Goal: Task Accomplishment & Management: Manage account settings

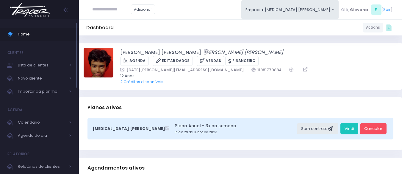
click at [20, 38] on span "Home" at bounding box center [45, 34] width 54 height 8
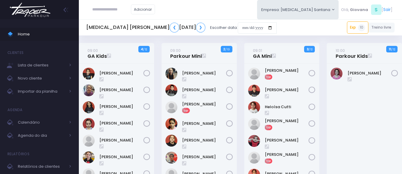
click at [240, 95] on div "09:01 GA Mini 3 / 12 Exp" at bounding box center [281, 153] width 83 height 220
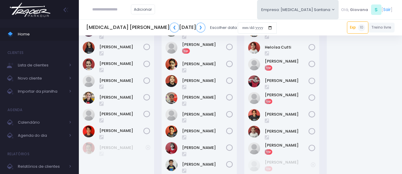
scroll to position [60, 0]
click at [287, 145] on link "[PERSON_NAME]" at bounding box center [287, 145] width 44 height 6
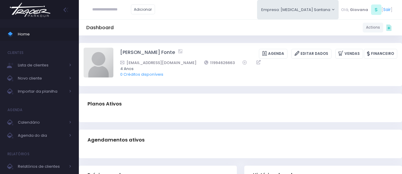
click at [235, 76] on span "0 Créditos disponíveis" at bounding box center [254, 74] width 269 height 6
click at [46, 32] on span "Home" at bounding box center [45, 34] width 54 height 8
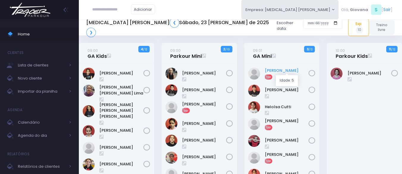
scroll to position [60, 0]
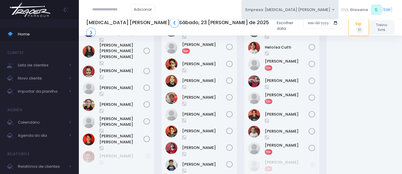
click at [113, 8] on input "text" at bounding box center [111, 9] width 39 height 11
paste input "**********"
click at [110, 8] on input "**********" at bounding box center [111, 9] width 39 height 11
type input "**********"
click input "submit" at bounding box center [0, 0] width 0 height 0
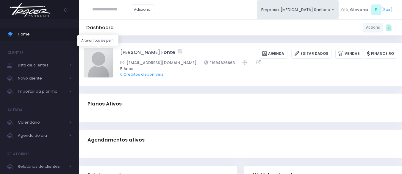
click at [102, 62] on img at bounding box center [99, 63] width 30 height 30
click at [113, 48] on input "file" at bounding box center [113, 47] width 0 height 0
type input "**********"
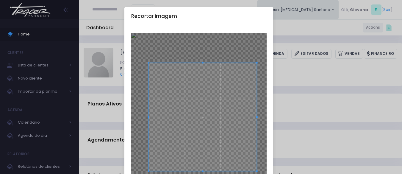
click at [216, 97] on span at bounding box center [203, 117] width 108 height 108
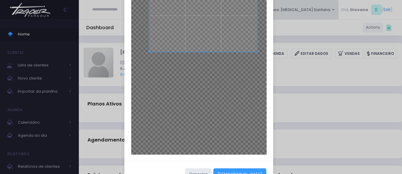
scroll to position [138, 0]
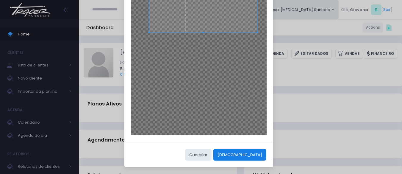
click at [256, 155] on button "[DEMOGRAPHIC_DATA]" at bounding box center [239, 154] width 53 height 11
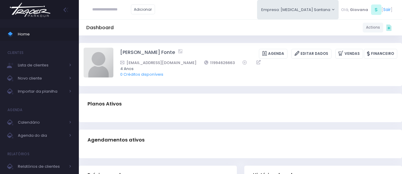
click at [99, 62] on img at bounding box center [99, 63] width 30 height 30
click at [113, 48] on input "file" at bounding box center [113, 47] width 0 height 0
type input "**********"
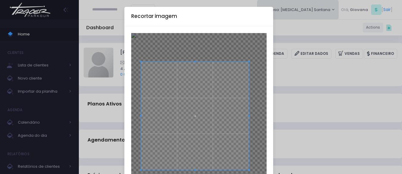
click at [206, 89] on span at bounding box center [195, 116] width 108 height 108
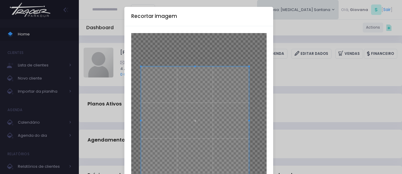
click at [206, 97] on span at bounding box center [195, 120] width 108 height 108
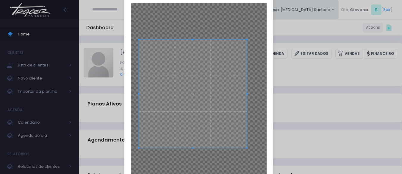
click at [190, 98] on span at bounding box center [193, 94] width 108 height 108
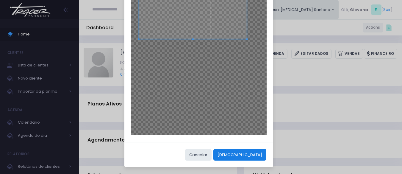
click at [256, 154] on button "[DEMOGRAPHIC_DATA]" at bounding box center [239, 154] width 53 height 11
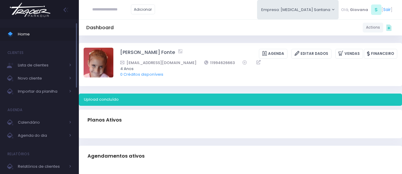
click at [60, 38] on span "Home" at bounding box center [45, 34] width 54 height 8
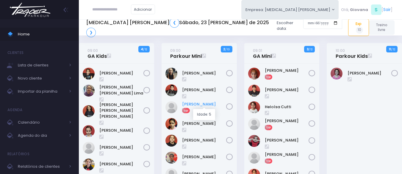
click at [188, 103] on link "Davi Silvério" at bounding box center [204, 104] width 44 height 6
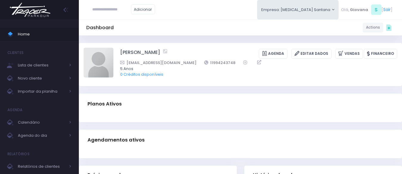
click at [237, 85] on div "[PERSON_NAME] [GEOGRAPHIC_DATA] Editar Dados [GEOGRAPHIC_DATA] Financeiro" at bounding box center [240, 64] width 323 height 43
click at [293, 94] on div "Planos Ativos" at bounding box center [240, 103] width 323 height 21
click at [290, 94] on div "Planos Ativos" at bounding box center [240, 103] width 323 height 21
click at [264, 85] on div "[PERSON_NAME] [GEOGRAPHIC_DATA] Editar Dados [GEOGRAPHIC_DATA] Financeiro" at bounding box center [240, 64] width 323 height 43
click at [310, 87] on div "Dashboard Actions Choose Label: Customer Partner Suplier Member Staff Add new" at bounding box center [240, 172] width 323 height 275
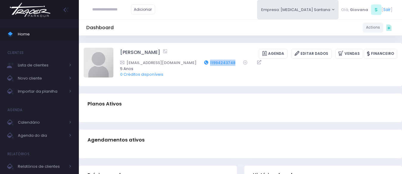
drag, startPoint x: 218, startPoint y: 64, endPoint x: 189, endPoint y: 64, distance: 28.6
click at [189, 64] on div "nataliacec@hotmail.com 11994243748" at bounding box center [254, 63] width 269 height 6
copy link "11994243748"
click at [99, 12] on input "text" at bounding box center [111, 9] width 39 height 11
paste input "**********"
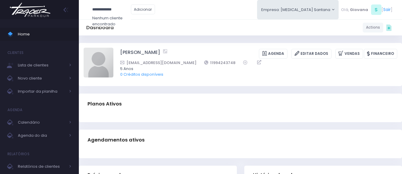
click at [109, 8] on input "**********" at bounding box center [111, 9] width 39 height 11
type input "**********"
click input "submit" at bounding box center [0, 0] width 0 height 0
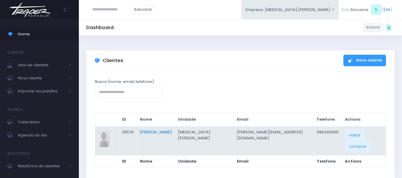
click at [172, 135] on link "Maria Alice Bezerra" at bounding box center [156, 132] width 32 height 6
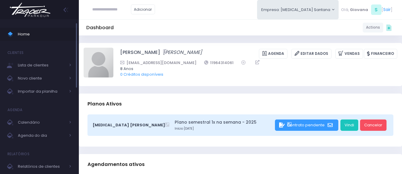
click at [46, 35] on span "Home" at bounding box center [45, 34] width 54 height 8
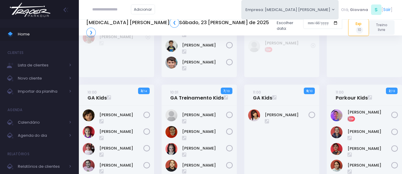
scroll to position [208, 0]
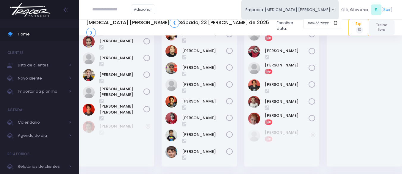
scroll to position [30, 0]
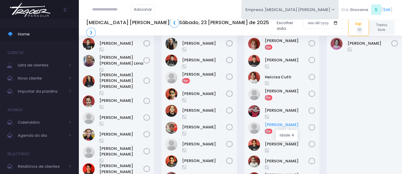
click at [299, 125] on link "[PERSON_NAME]" at bounding box center [287, 125] width 44 height 6
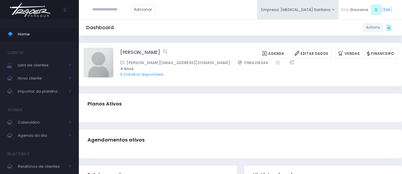
click at [220, 81] on div "[PERSON_NAME] [GEOGRAPHIC_DATA] Editar Dados [GEOGRAPHIC_DATA] Financeiro [PERS…" at bounding box center [258, 64] width 277 height 33
click at [241, 112] on div "Planos Ativos" at bounding box center [240, 103] width 323 height 21
click at [243, 93] on div "Planos Ativos" at bounding box center [240, 103] width 323 height 21
click at [27, 35] on span "Home" at bounding box center [45, 34] width 54 height 8
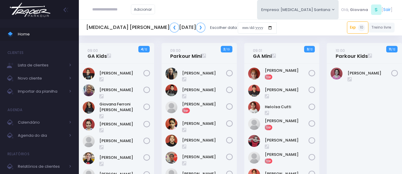
click at [243, 72] on div "09:01 GA Mini 3 / 12 Exp" at bounding box center [281, 153] width 83 height 220
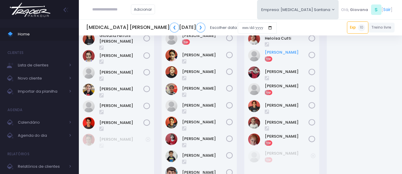
scroll to position [9, 0]
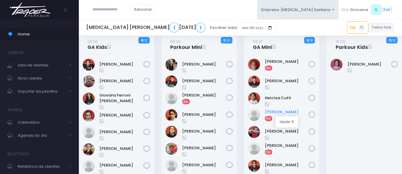
click at [284, 111] on link "[PERSON_NAME]" at bounding box center [287, 112] width 44 height 6
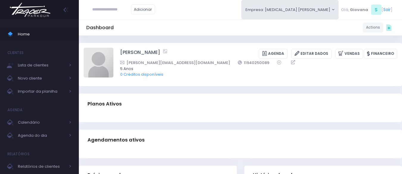
click at [220, 90] on div "Dashboard Actions Choose Label: Customer Partner Suplier Member Staff Add new" at bounding box center [240, 172] width 323 height 275
click at [94, 14] on input "text" at bounding box center [111, 9] width 39 height 11
click at [107, 60] on img at bounding box center [99, 63] width 30 height 30
click at [113, 48] on input "file" at bounding box center [113, 47] width 0 height 0
type input "**********"
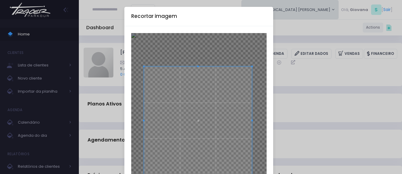
click at [211, 108] on span at bounding box center [198, 120] width 108 height 108
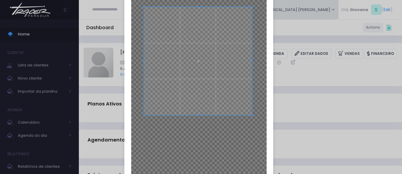
scroll to position [138, 0]
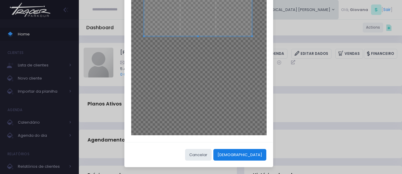
click at [253, 152] on button "Cortar" at bounding box center [239, 154] width 53 height 11
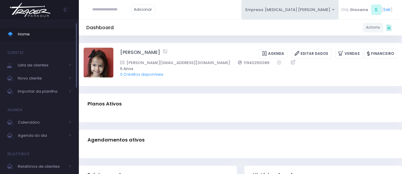
click at [43, 33] on span "Home" at bounding box center [45, 34] width 54 height 8
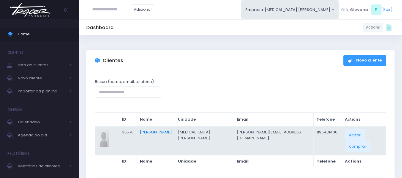
click at [172, 135] on link "[PERSON_NAME]" at bounding box center [156, 132] width 32 height 6
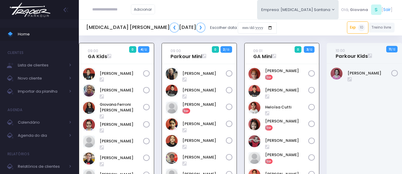
scroll to position [43, 0]
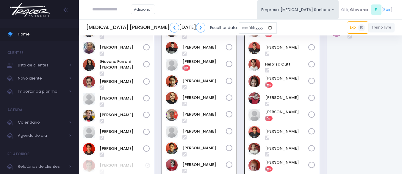
click at [240, 73] on div "09:00 Parkour Mini 0 2 / 13" at bounding box center [199, 110] width 83 height 221
click at [240, 74] on div "09:00 Parkour Mini 0 2 / 13" at bounding box center [199, 110] width 83 height 221
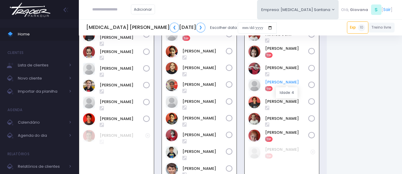
click at [290, 82] on link "[PERSON_NAME]" at bounding box center [286, 82] width 43 height 6
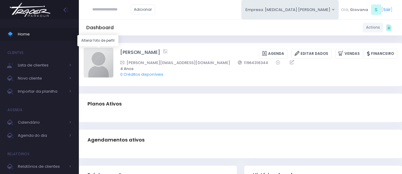
click at [110, 65] on img at bounding box center [99, 63] width 30 height 30
click at [113, 48] on input "file" at bounding box center [113, 47] width 0 height 0
type input "**********"
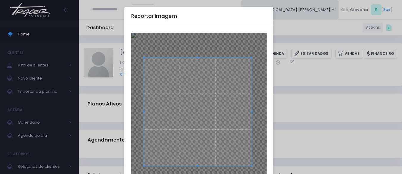
click at [213, 96] on span at bounding box center [197, 111] width 108 height 108
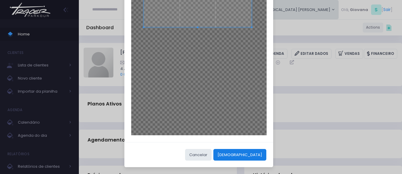
click at [258, 154] on button "Cortar" at bounding box center [239, 154] width 53 height 11
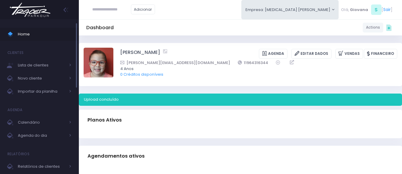
click at [15, 32] on span at bounding box center [12, 34] width 10 height 8
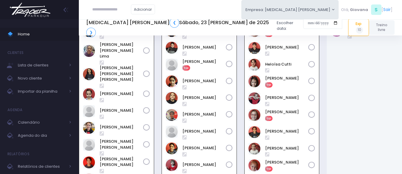
scroll to position [43, 0]
click at [96, 10] on input "text" at bounding box center [111, 9] width 39 height 11
click at [241, 122] on div "09:01 GA Mini 0 3 / 12 Exp" at bounding box center [281, 110] width 83 height 221
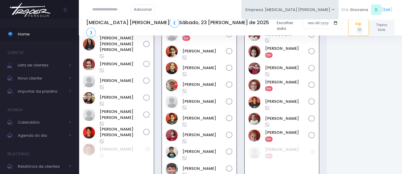
scroll to position [102, 0]
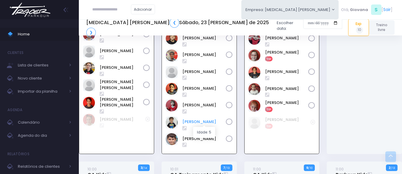
click at [206, 124] on link "[PERSON_NAME]" at bounding box center [203, 122] width 43 height 6
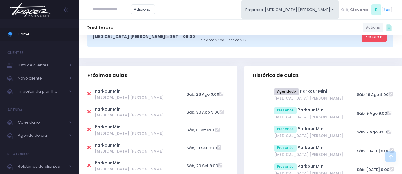
scroll to position [0, 0]
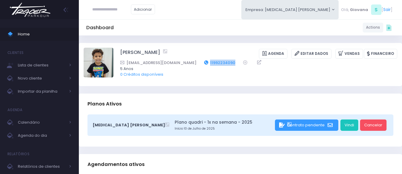
drag, startPoint x: 218, startPoint y: 61, endPoint x: 186, endPoint y: 62, distance: 32.4
click at [186, 62] on div "dtercarioli@hotmail.com 11992234090" at bounding box center [254, 63] width 269 height 6
copy div "11992234090"
click at [41, 36] on span "Home" at bounding box center [45, 34] width 54 height 8
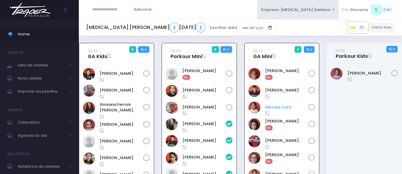
scroll to position [43, 0]
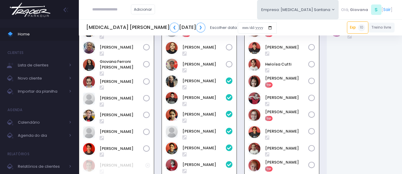
drag, startPoint x: 237, startPoint y: 58, endPoint x: 237, endPoint y: 63, distance: 4.2
click at [154, 58] on div "09:00 Parkour Mini 8 2 / 13 Exp" at bounding box center [116, 106] width 75 height 213
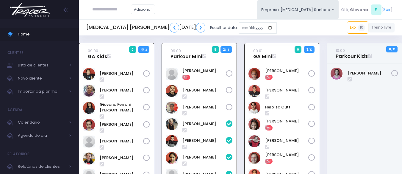
scroll to position [179, 0]
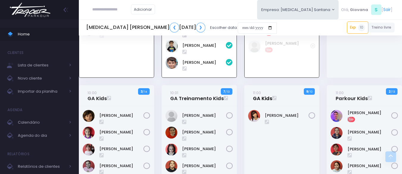
click at [257, 99] on link "11:00 GA Kids" at bounding box center [262, 96] width 19 height 12
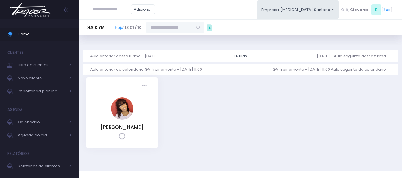
click at [183, 27] on input "text" at bounding box center [169, 27] width 46 height 11
paste input "**********"
click at [169, 27] on input "**********" at bounding box center [169, 27] width 46 height 11
click at [174, 42] on span "[EMAIL_ADDRESS][DOMAIN_NAME]" at bounding box center [175, 46] width 35 height 11
type input "**********"
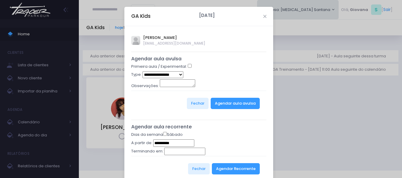
click at [175, 73] on select "**********" at bounding box center [163, 74] width 41 height 7
click at [236, 76] on div "**********" at bounding box center [198, 75] width 135 height 8
click at [178, 76] on select "**********" at bounding box center [163, 74] width 41 height 7
select select "*"
click at [143, 71] on select "**********" at bounding box center [163, 74] width 41 height 7
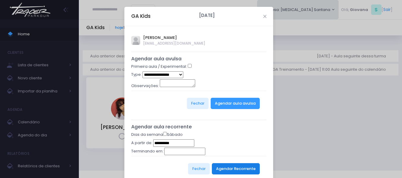
click at [239, 173] on button "Agendar Recorrente" at bounding box center [236, 168] width 48 height 11
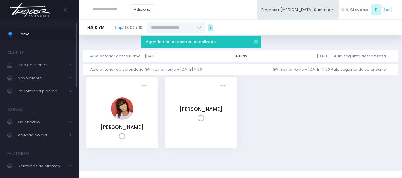
click at [23, 33] on span "Home" at bounding box center [45, 34] width 54 height 8
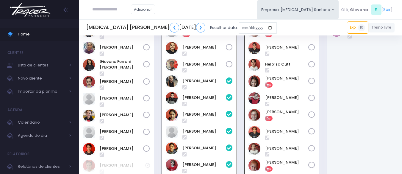
scroll to position [43, 0]
click at [48, 34] on span "Home" at bounding box center [45, 34] width 54 height 8
click at [155, 73] on div "09:00 GA Kids 0 4 / 12" at bounding box center [116, 110] width 83 height 221
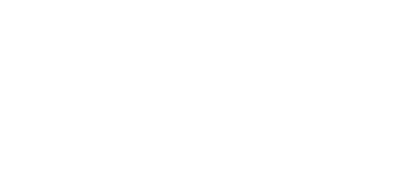
scroll to position [43, 0]
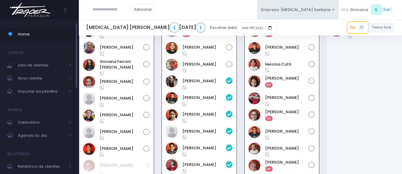
click at [38, 35] on span "Home" at bounding box center [45, 34] width 54 height 8
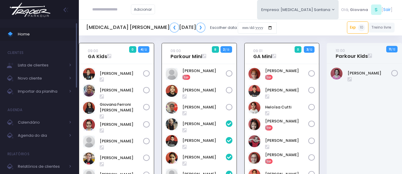
click at [42, 30] on link "Home" at bounding box center [39, 34] width 79 height 13
click at [158, 104] on div "09:00 Parkour Mini 8 2 / 13 Exp" at bounding box center [199, 153] width 83 height 221
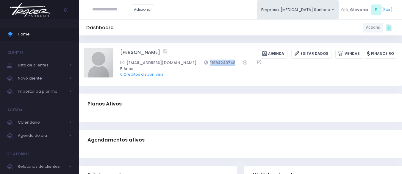
drag, startPoint x: 217, startPoint y: 62, endPoint x: 181, endPoint y: 60, distance: 35.8
click at [181, 60] on div "nataliacec@hotmail.com 11994243748" at bounding box center [254, 63] width 269 height 6
copy link "11994243748"
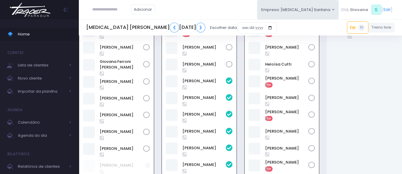
scroll to position [43, 0]
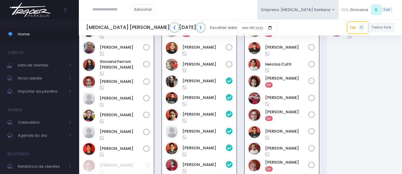
click at [117, 14] on input "text" at bounding box center [111, 9] width 39 height 11
type input "*"
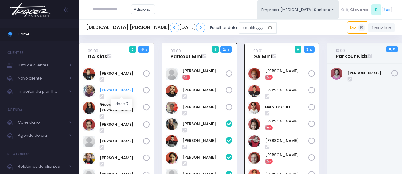
click at [124, 93] on link "[PERSON_NAME]" at bounding box center [121, 90] width 43 height 6
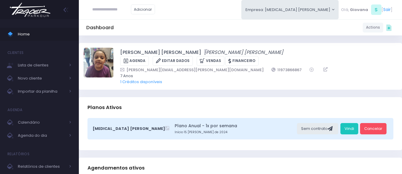
click at [136, 82] on link "1 Créditos disponíveis" at bounding box center [141, 82] width 42 height 6
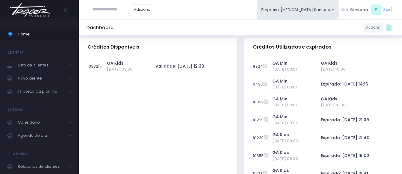
scroll to position [194, 0]
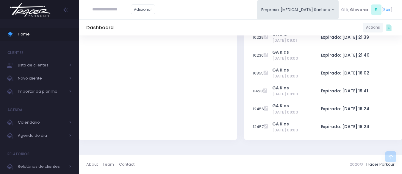
click at [349, 130] on td "Expirado: [DATE] 19:24" at bounding box center [357, 127] width 73 height 18
click at [352, 118] on td "Expirado: [DATE] 19:24" at bounding box center [357, 109] width 73 height 18
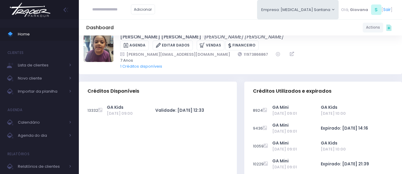
scroll to position [0, 0]
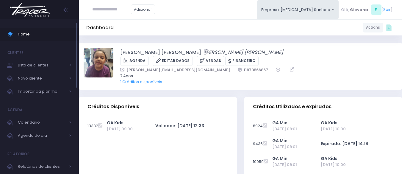
click at [38, 33] on span "Home" at bounding box center [45, 34] width 54 height 8
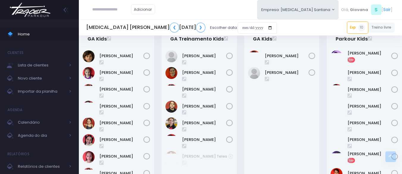
scroll to position [208, 0]
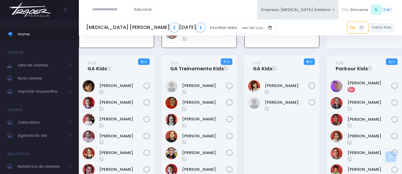
click at [243, 94] on div "11:00 GA Kids 8 / 10" at bounding box center [281, 173] width 83 height 237
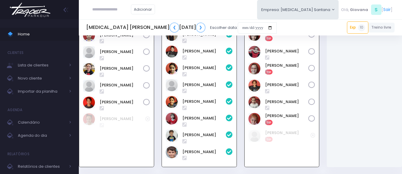
scroll to position [0, 0]
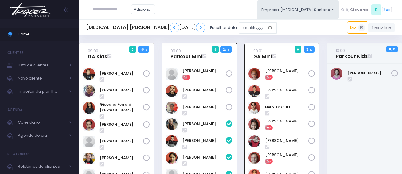
click at [243, 92] on div "09:01 GA Mini 0 3 / 12 Exp" at bounding box center [281, 153] width 83 height 221
click at [239, 92] on div "09:00 Parkour Mini 8 2 / 13 Exp" at bounding box center [199, 153] width 83 height 221
click at [238, 80] on div "09:00 Parkour Mini 8 2 / 13 Exp" at bounding box center [199, 153] width 83 height 221
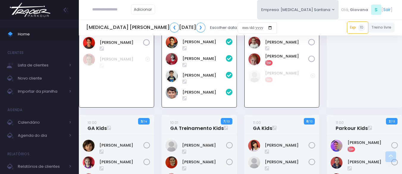
scroll to position [179, 0]
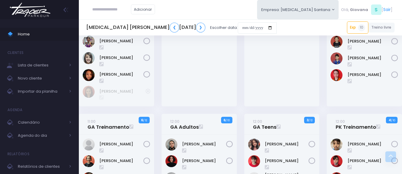
scroll to position [417, 0]
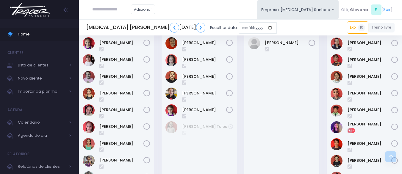
scroll to position [208, 0]
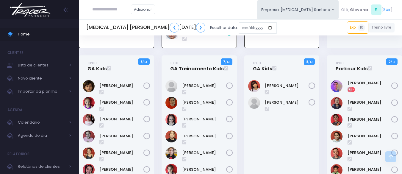
click at [239, 78] on div "10:01 GA Treinamento Kids 7 / 13" at bounding box center [199, 173] width 83 height 237
click at [241, 120] on div "11:00 GA Kids 8 / 10" at bounding box center [281, 173] width 83 height 237
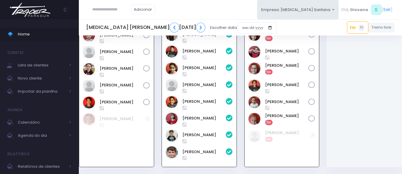
scroll to position [0, 0]
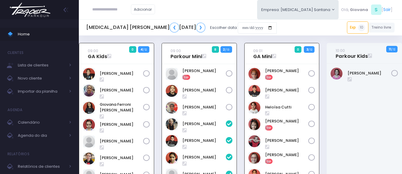
click at [99, 10] on input "text" at bounding box center [111, 9] width 39 height 11
type input "*****"
click input "submit" at bounding box center [0, 0] width 0 height 0
type input "**********"
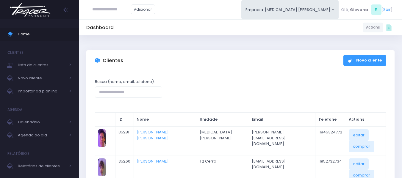
scroll to position [60, 0]
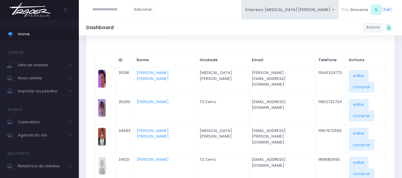
click at [127, 8] on input "text" at bounding box center [111, 9] width 39 height 11
type input "**********"
click at [125, 11] on input "**********" at bounding box center [111, 9] width 39 height 11
click at [128, 19] on link "[PERSON_NAME]" at bounding box center [121, 20] width 34 height 6
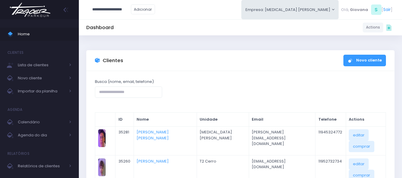
type input "**********"
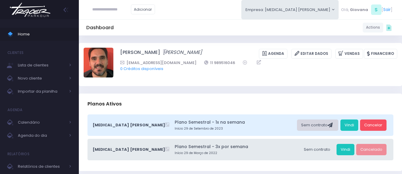
click at [322, 127] on div "Sem contrato" at bounding box center [317, 124] width 41 height 11
click at [328, 128] on div "Sem contrato" at bounding box center [317, 124] width 41 height 11
click at [333, 126] on icon at bounding box center [331, 125] width 7 height 5
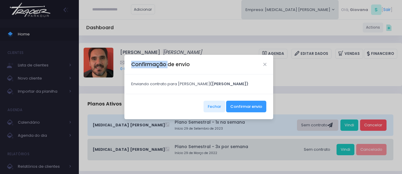
click at [333, 126] on div "Confirmação de envio Enviando contrato para Tiago Naviskas Lippe (Tiago Naviska…" at bounding box center [201, 87] width 402 height 174
click at [237, 80] on div "Enviando contrato para Tiago Naviskas Lippe (Tiago Naviskas Lippe) :" at bounding box center [198, 83] width 149 height 19
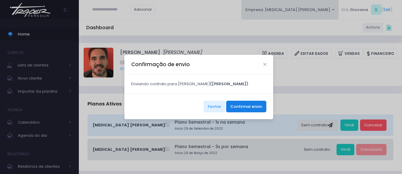
click at [249, 107] on button "Confirmar envio" at bounding box center [246, 106] width 40 height 11
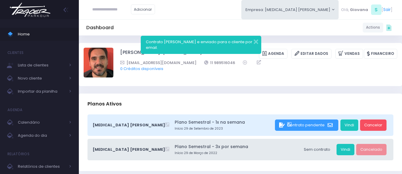
click at [34, 36] on span "Home" at bounding box center [45, 34] width 54 height 8
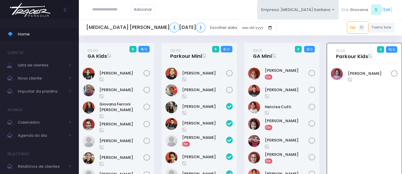
scroll to position [43, 0]
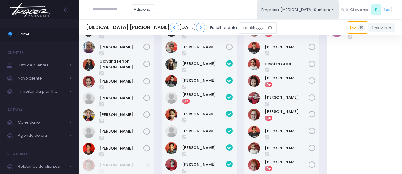
click at [238, 96] on div "09:00 Parkour Mini 9 2 / 13" at bounding box center [199, 110] width 83 height 220
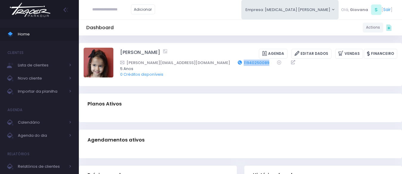
drag, startPoint x: 216, startPoint y: 60, endPoint x: 185, endPoint y: 64, distance: 30.9
click at [185, 64] on div "[PERSON_NAME][EMAIL_ADDRESS][DOMAIN_NAME] 11940250089" at bounding box center [254, 63] width 269 height 6
copy link "11940250089"
drag, startPoint x: 229, startPoint y: 63, endPoint x: 194, endPoint y: 62, distance: 35.7
click at [194, 62] on div "[PERSON_NAME][EMAIL_ADDRESS][DOMAIN_NAME] 11964316344" at bounding box center [254, 63] width 269 height 6
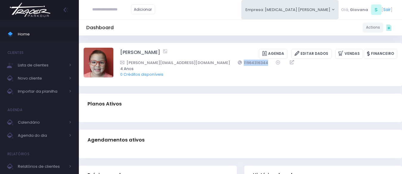
copy div "11964316344"
